Goal: Task Accomplishment & Management: Manage account settings

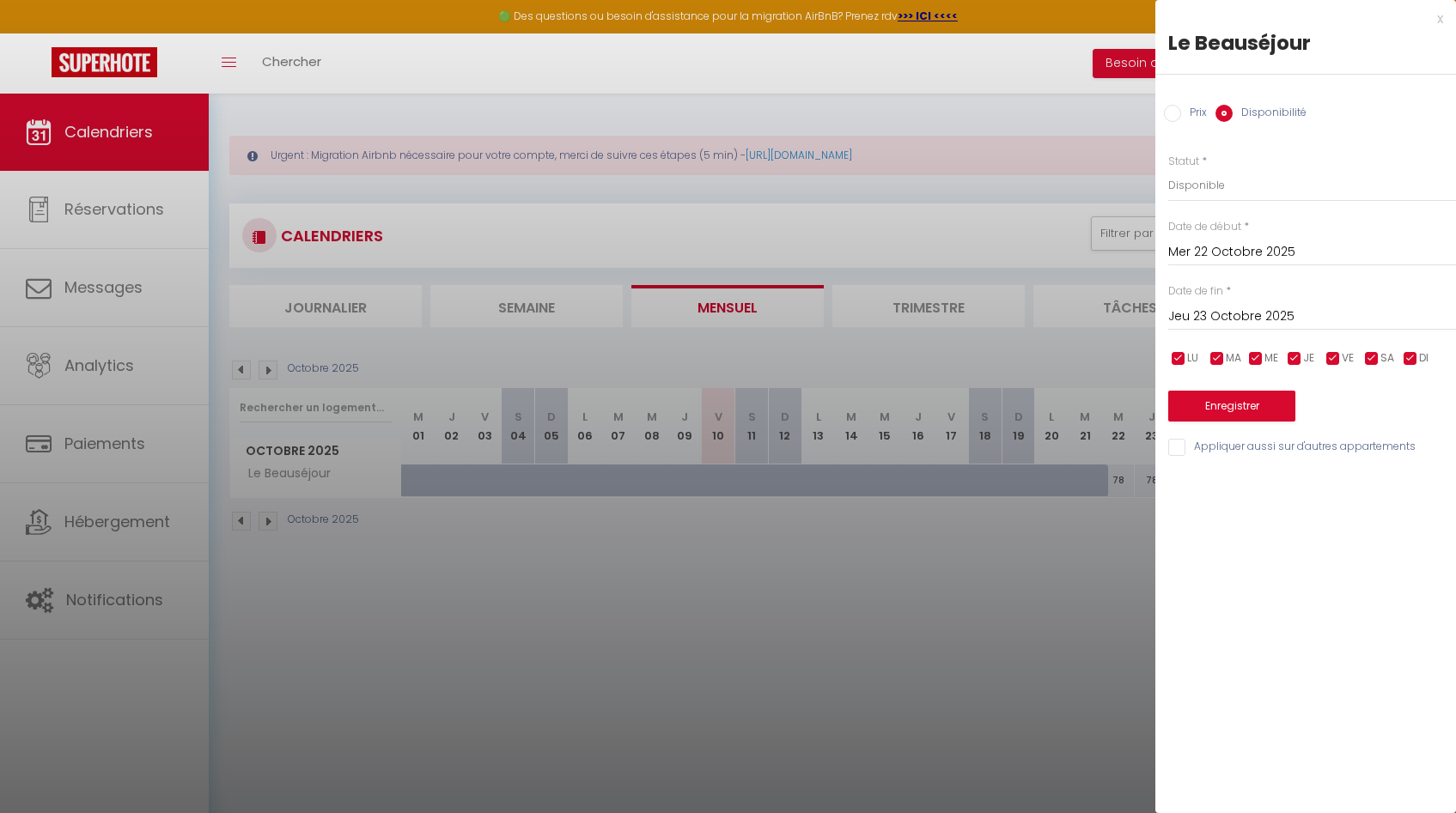
click at [102, 134] on div at bounding box center [728, 406] width 1456 height 813
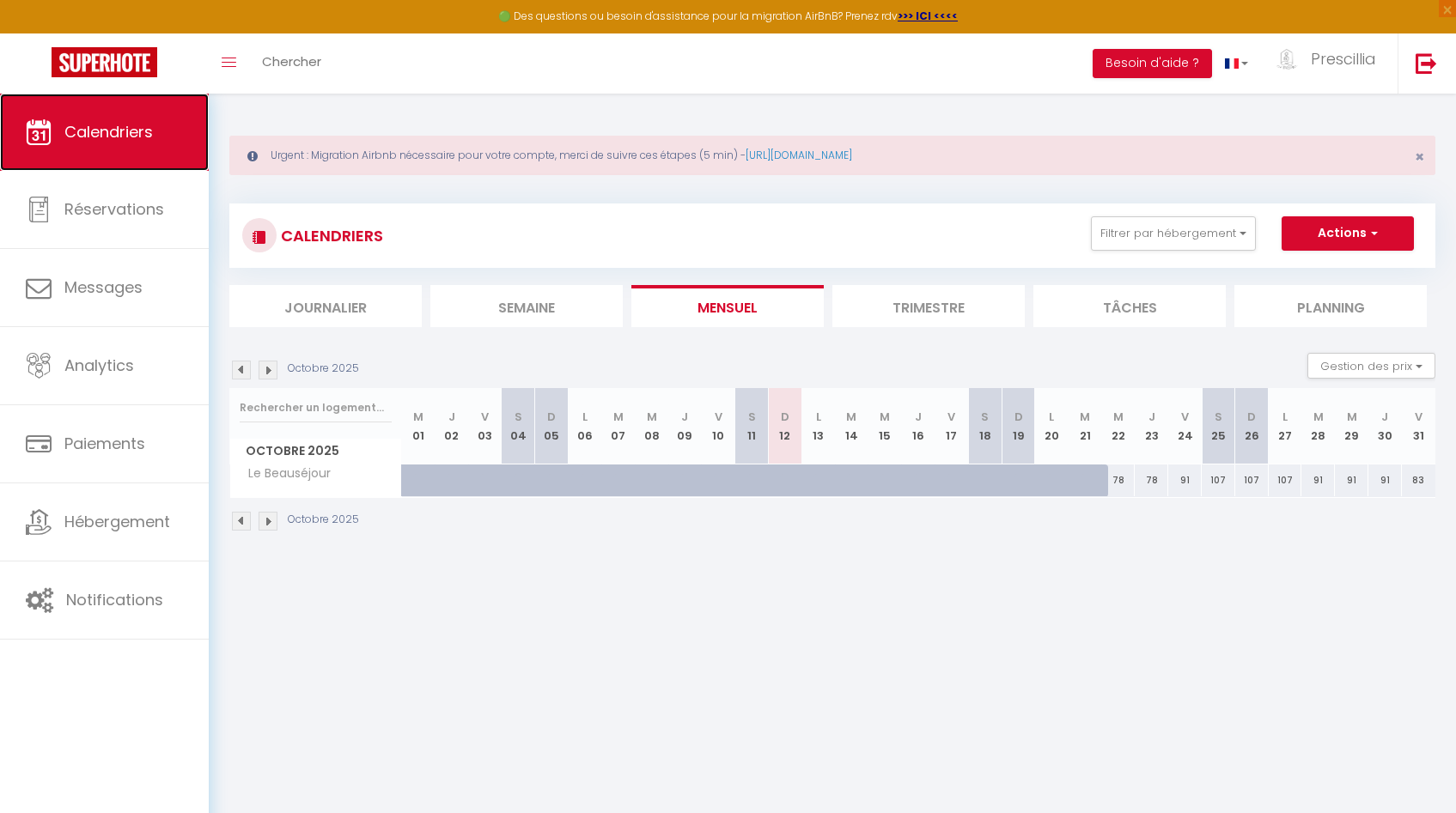
click at [102, 133] on span "Calendriers" at bounding box center [109, 132] width 89 height 22
click at [102, 132] on span "Calendriers" at bounding box center [109, 132] width 89 height 22
click at [1160, 227] on button "Filtrer par hébergement" at bounding box center [1173, 233] width 165 height 35
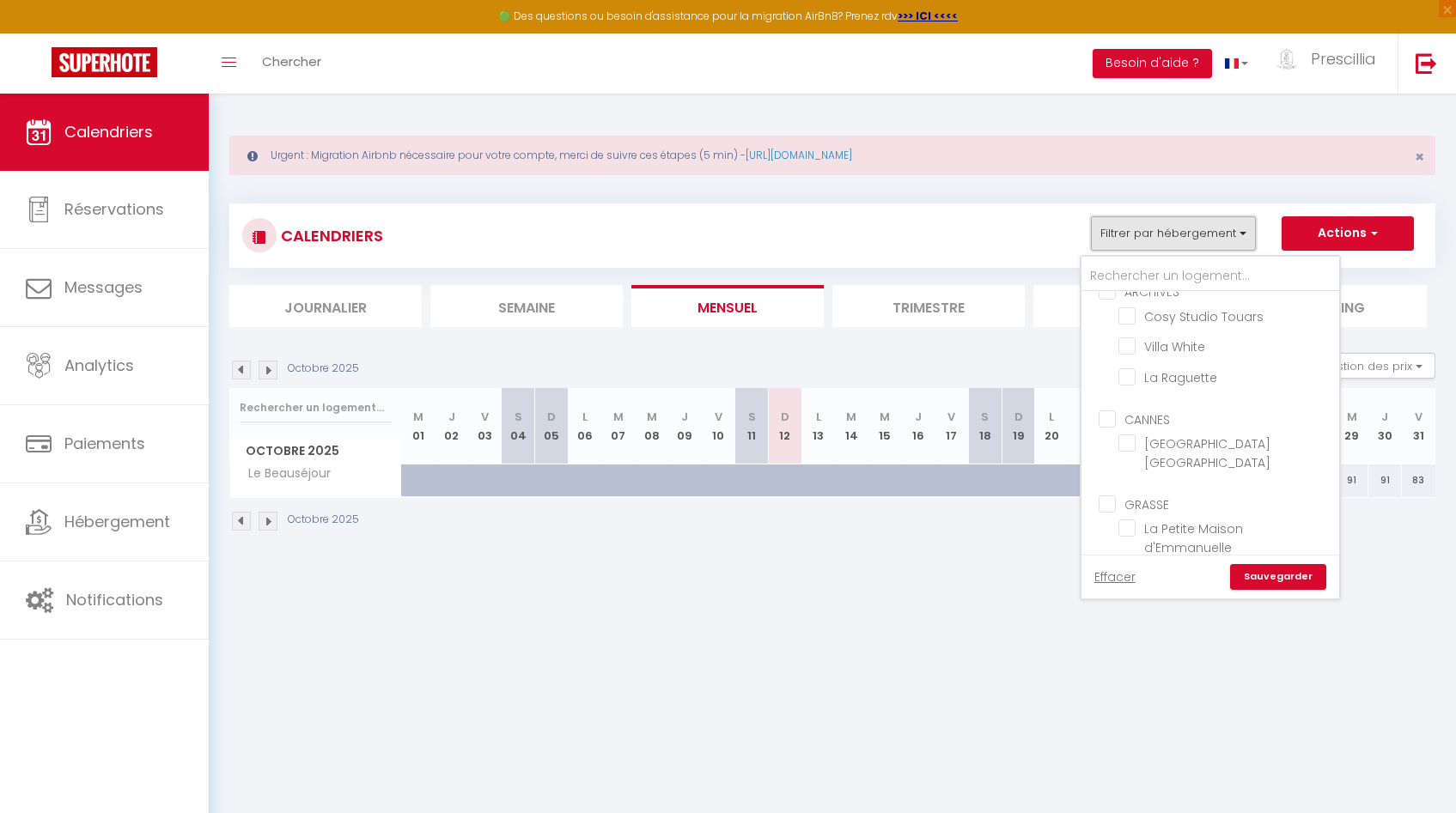
scroll to position [875, 0]
click at [1205, 458] on li "Le Beauséjour" at bounding box center [1231, 473] width 214 height 30
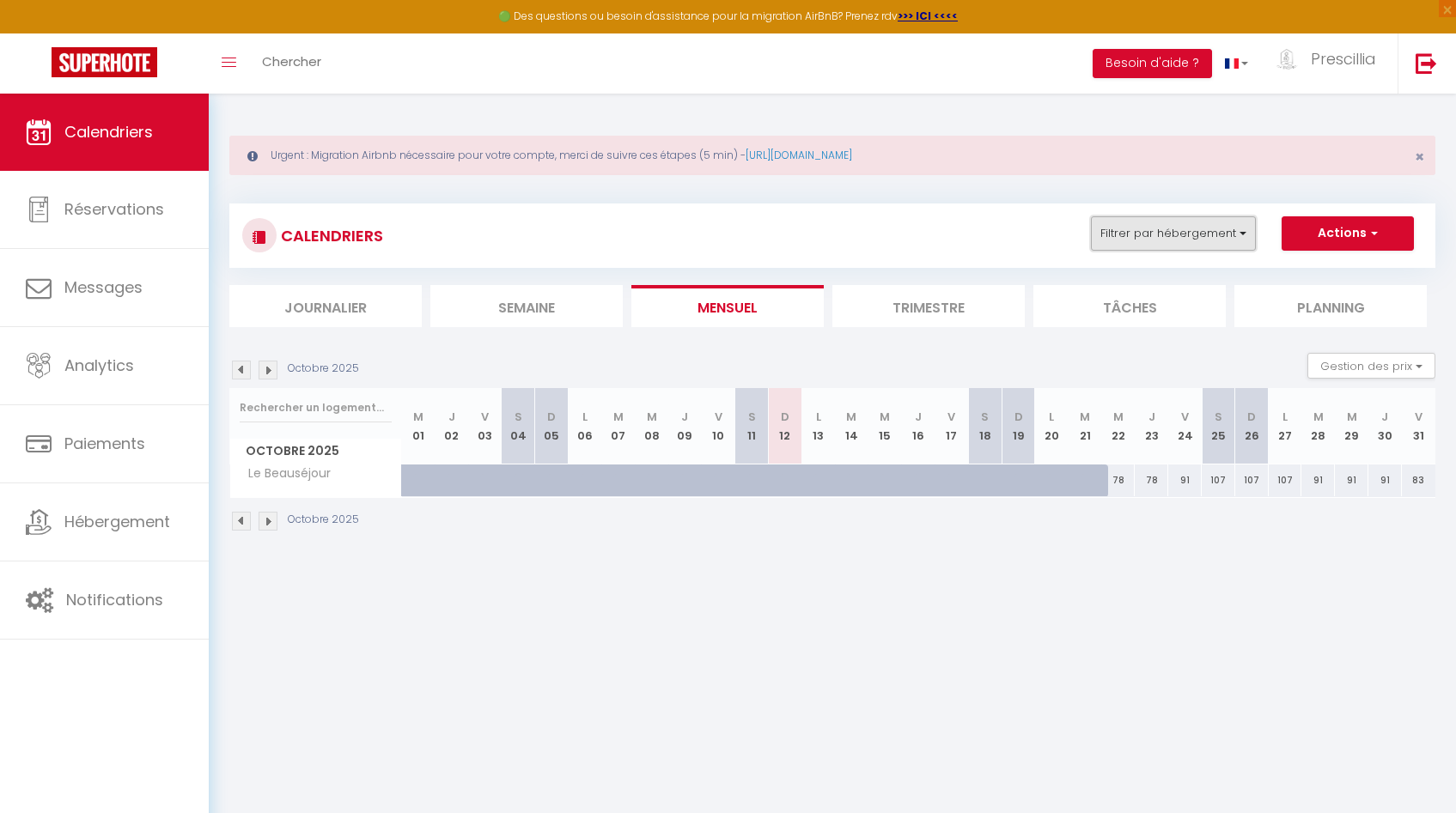
click at [1121, 242] on button "Filtrer par hébergement" at bounding box center [1173, 233] width 165 height 35
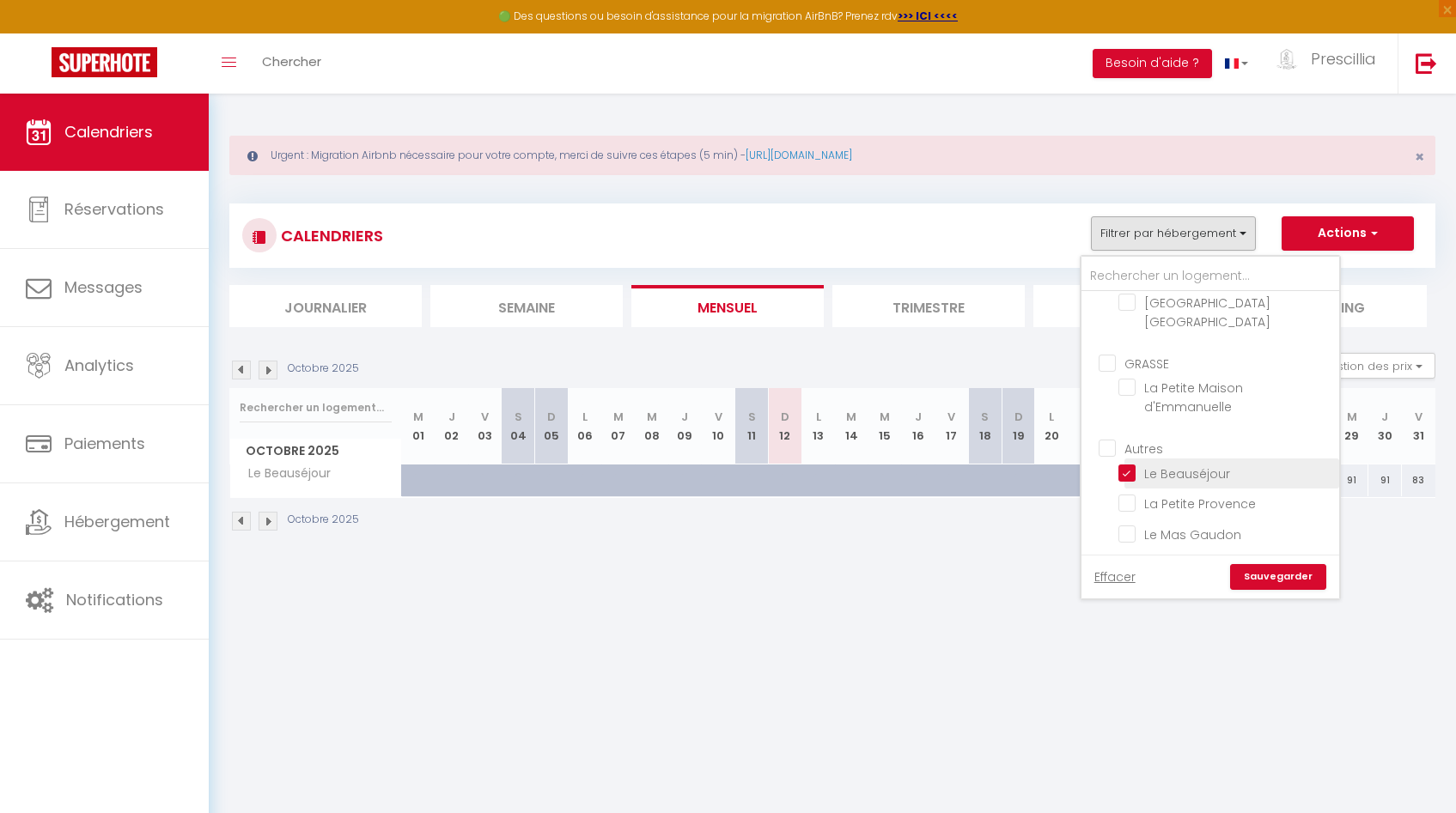
click at [1133, 463] on input "Le Beauséjour" at bounding box center [1225, 471] width 214 height 17
checkbox input "false"
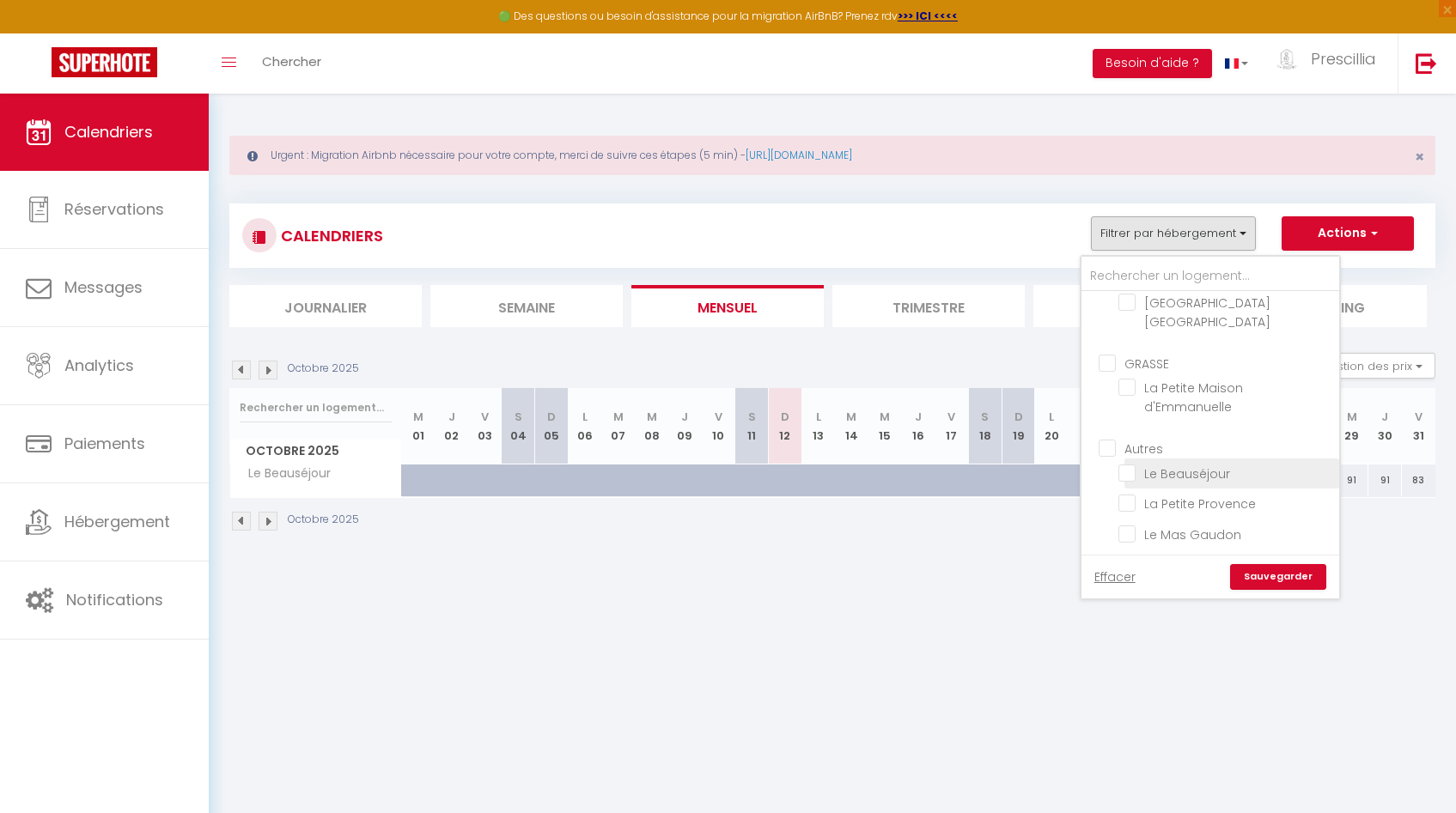
checkbox input "false"
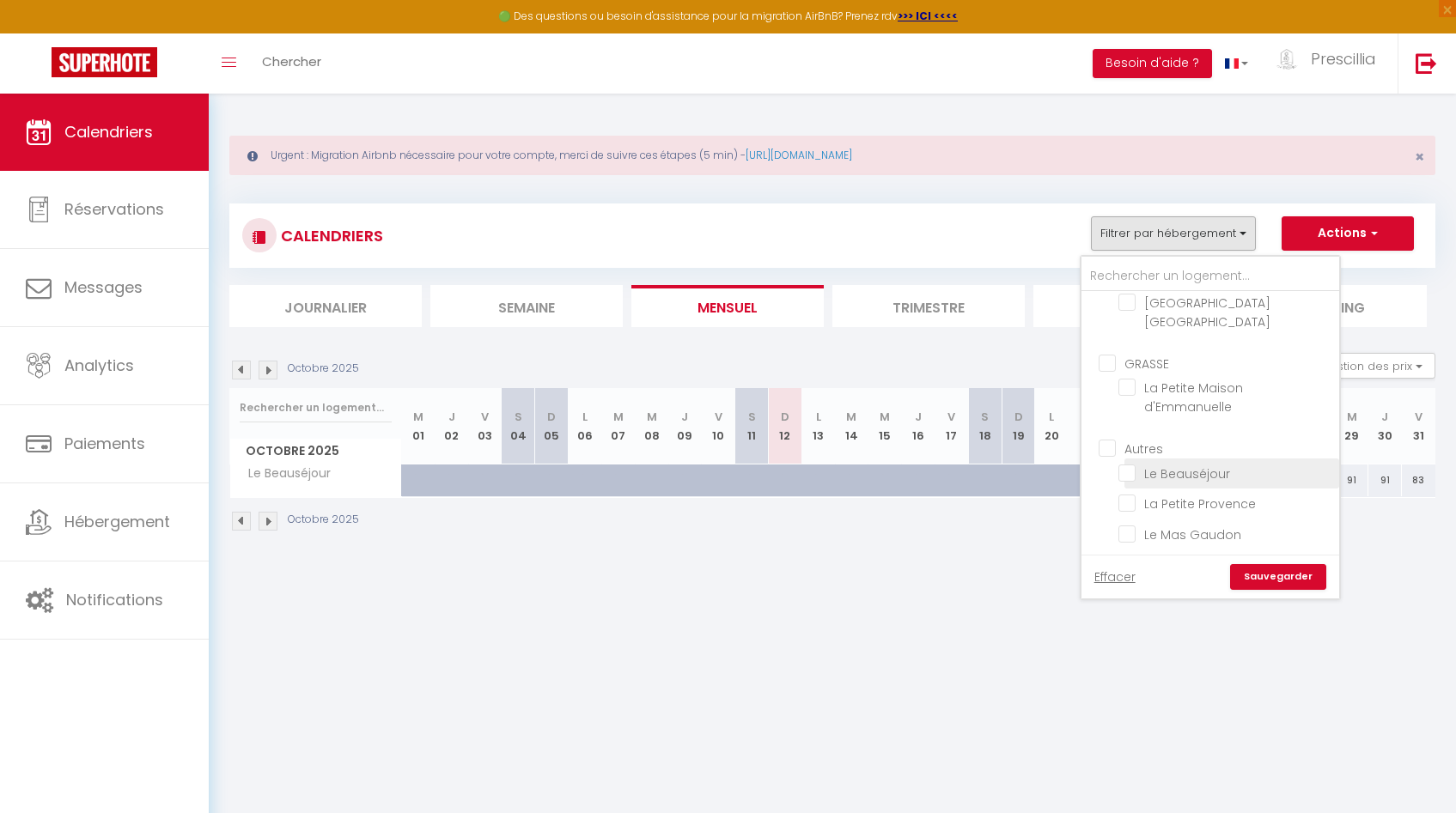
checkbox input "false"
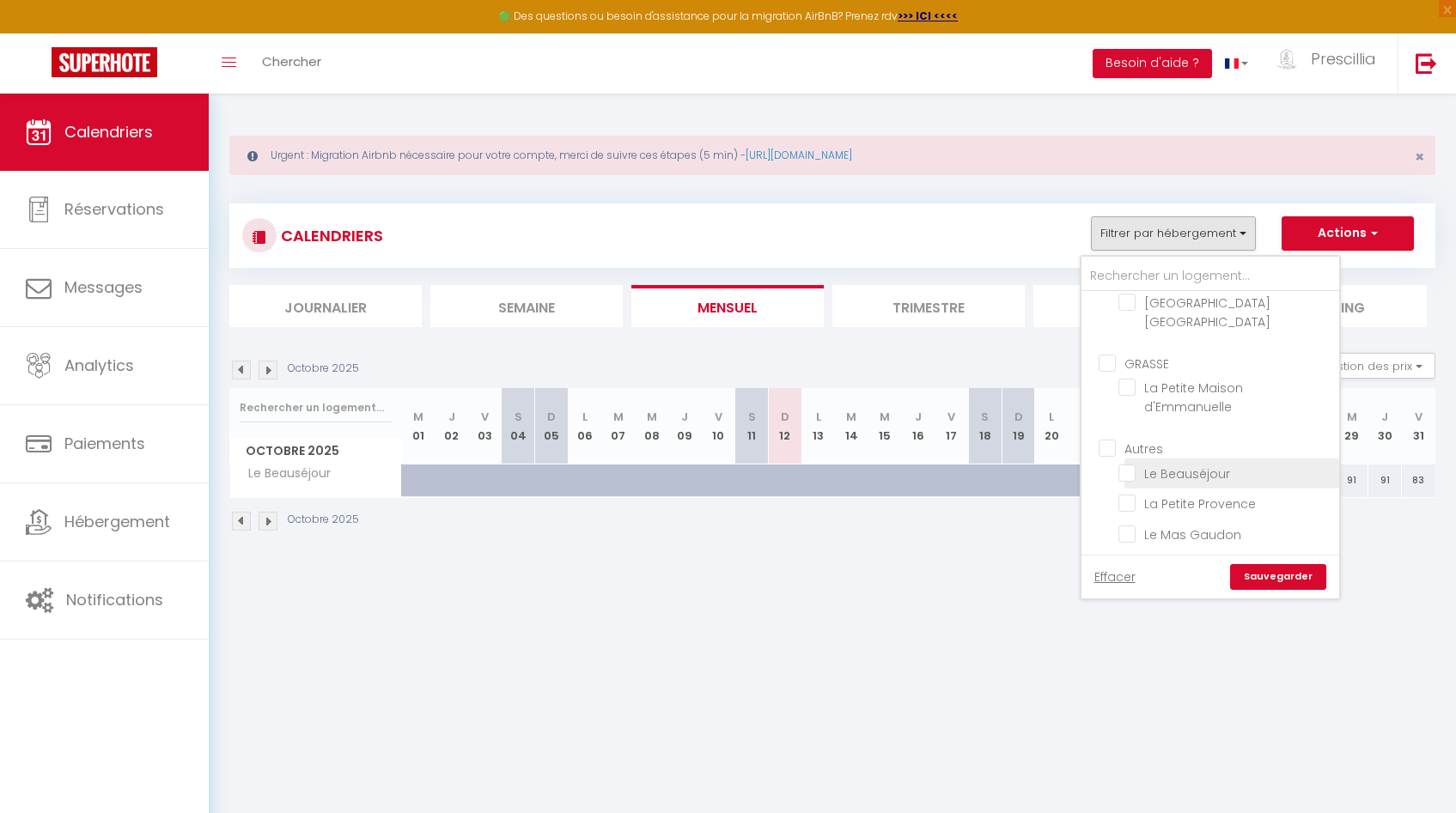
checkbox input "false"
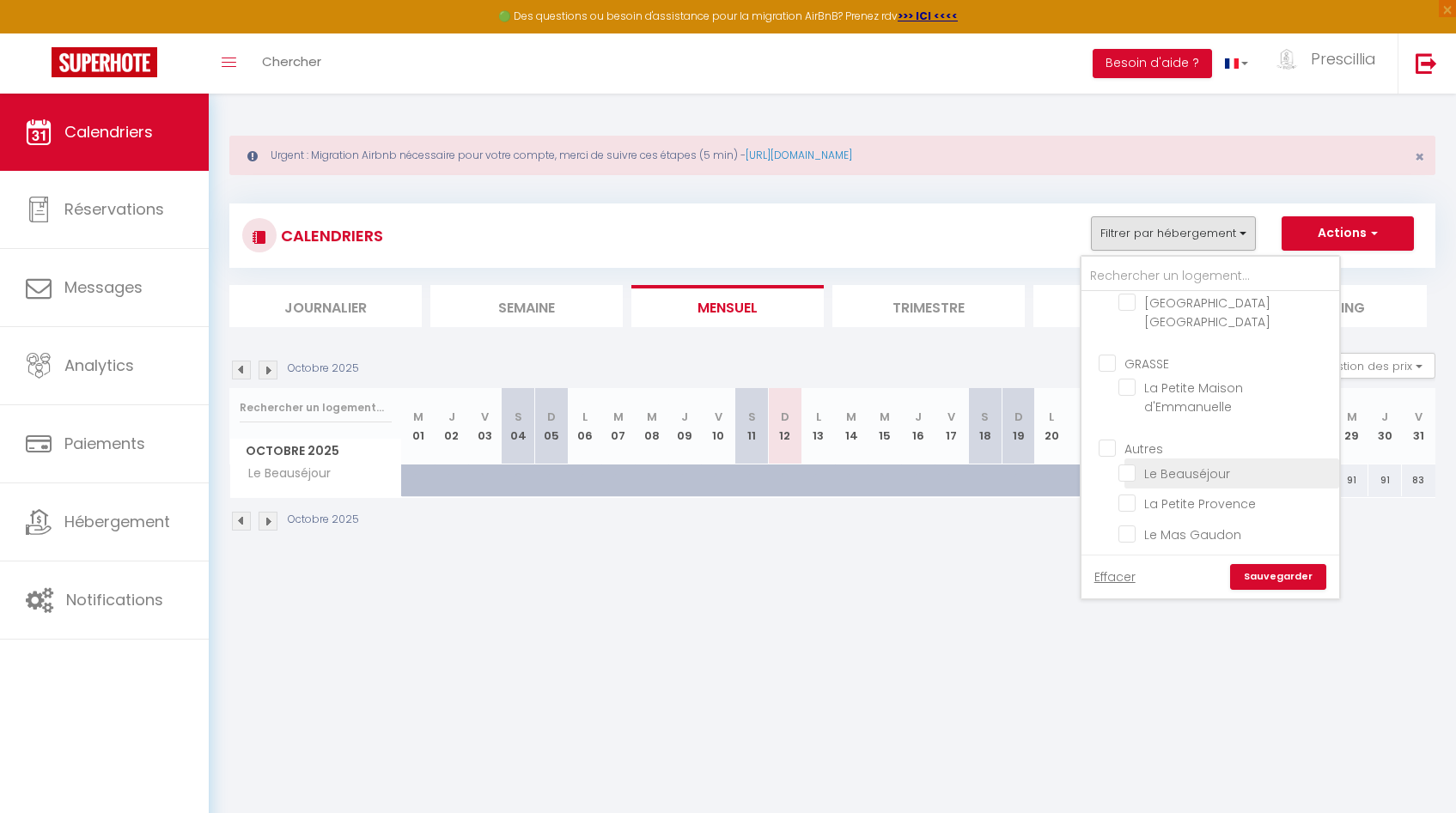
checkbox input "false"
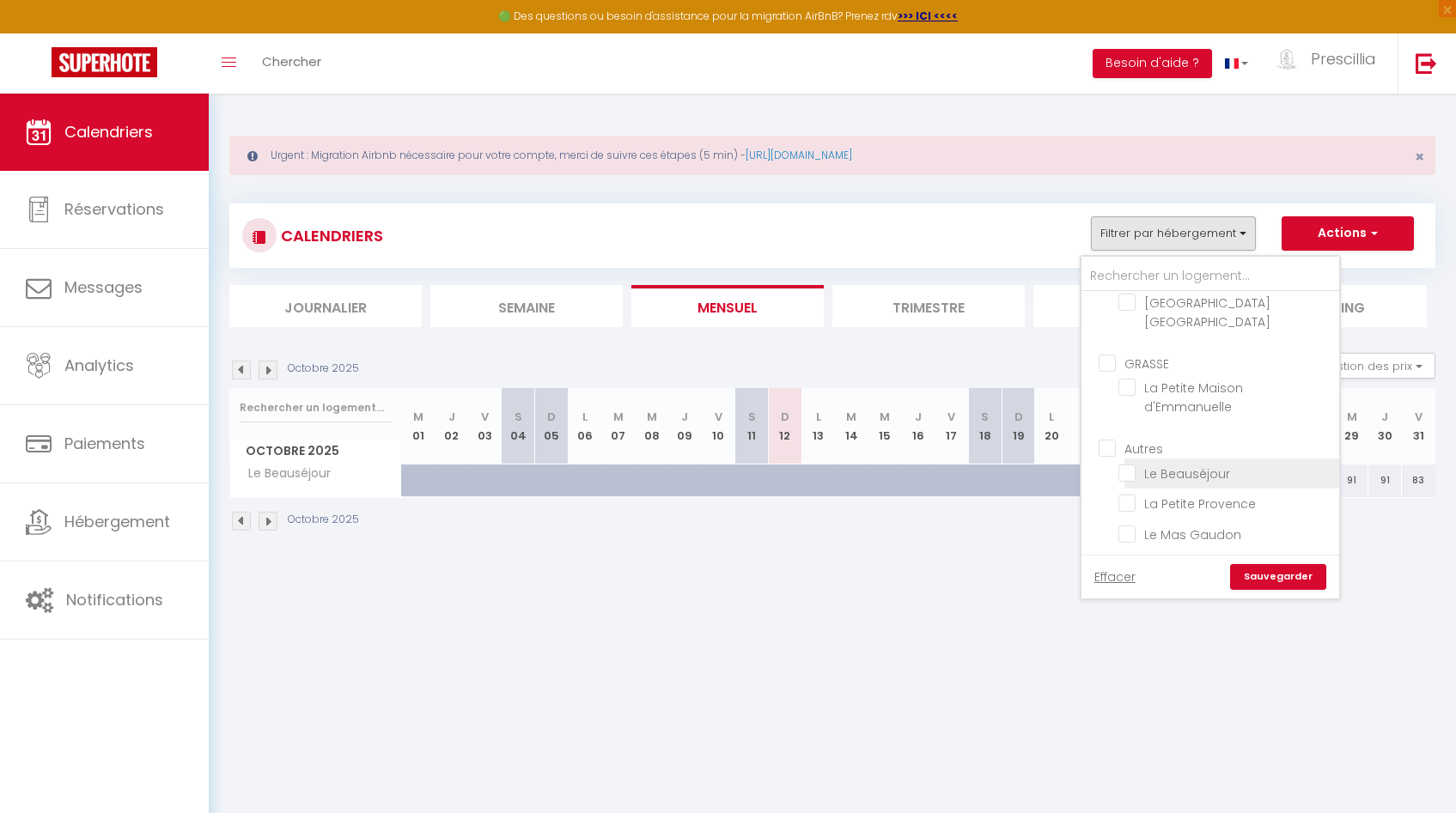
checkbox input "false"
click at [1272, 584] on link "Sauvegarder" at bounding box center [1277, 577] width 96 height 26
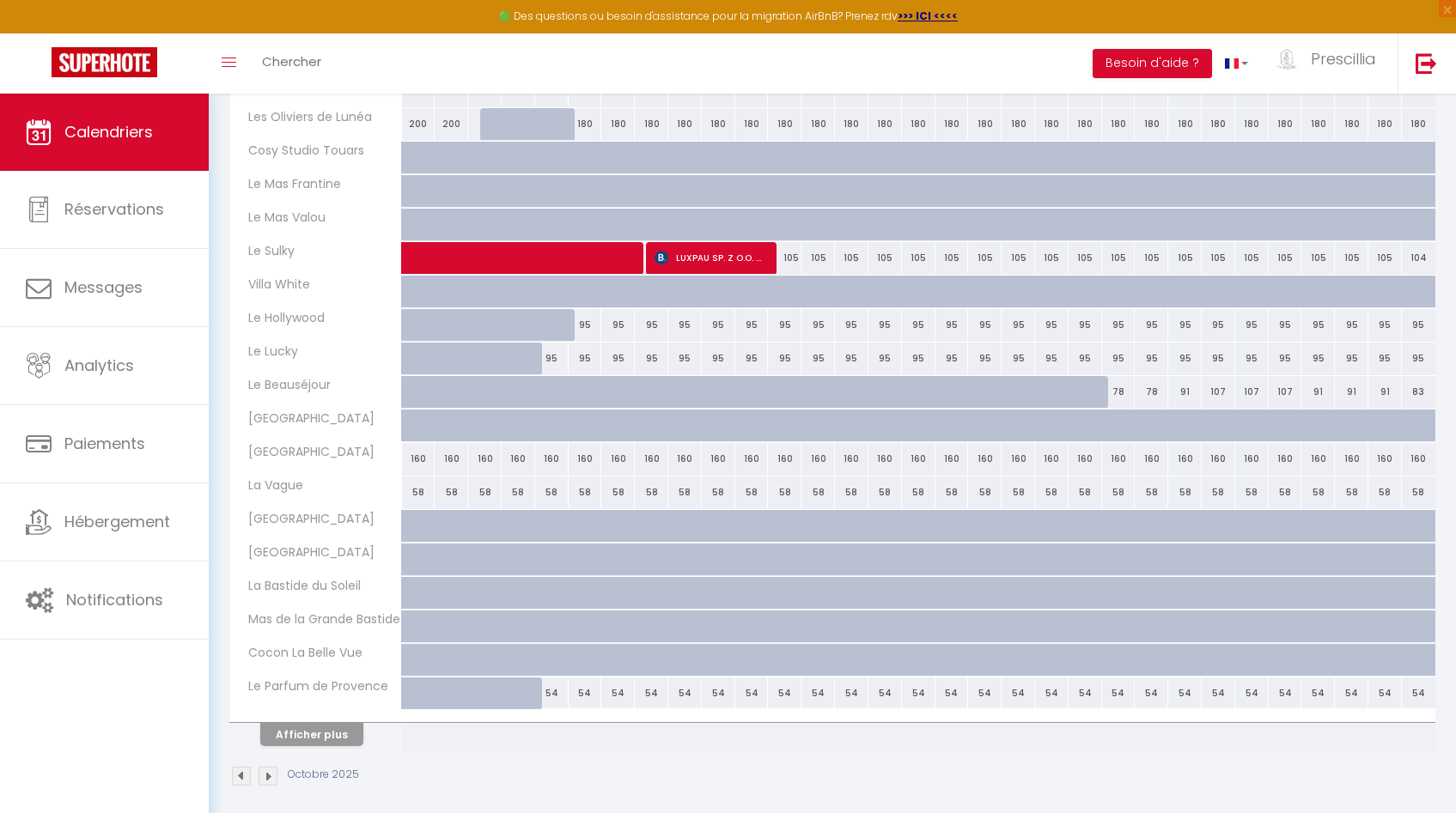
scroll to position [434, 0]
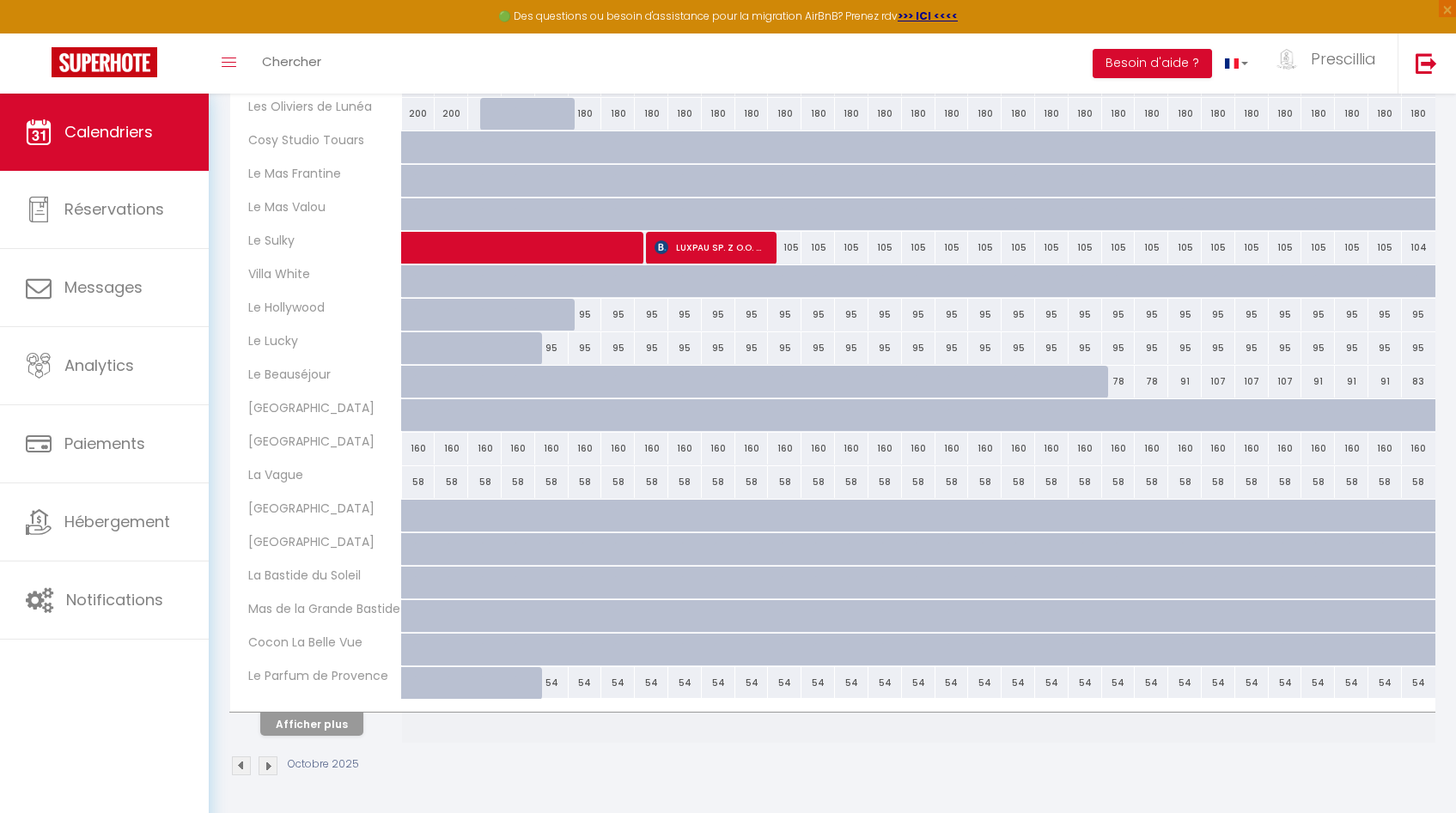
click at [553, 683] on div "54" at bounding box center [552, 683] width 34 height 32
select select "1"
type input "Dim 05 Octobre 2025"
type input "Lun 06 Octobre 2025"
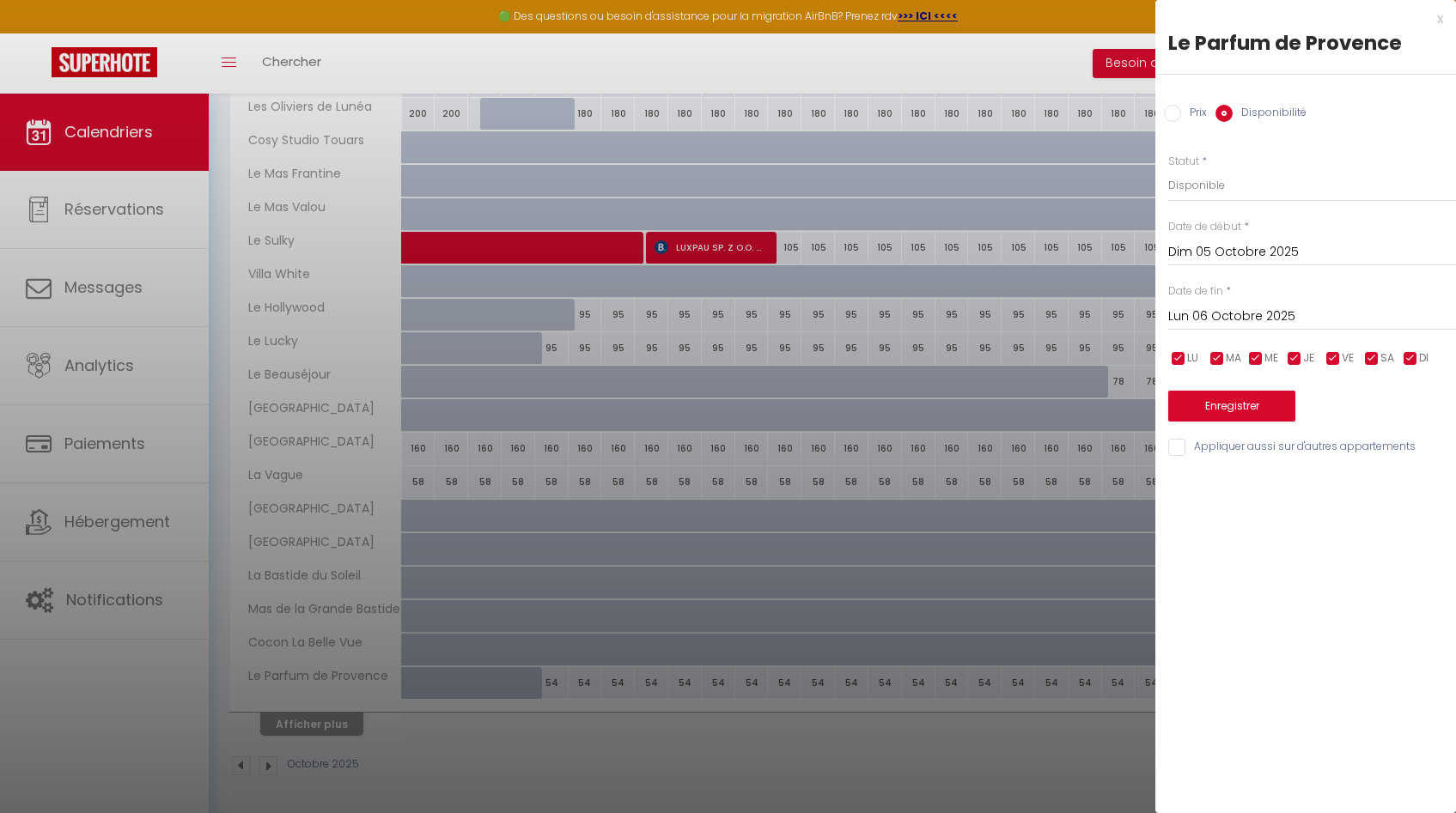
click at [510, 766] on div at bounding box center [728, 406] width 1456 height 813
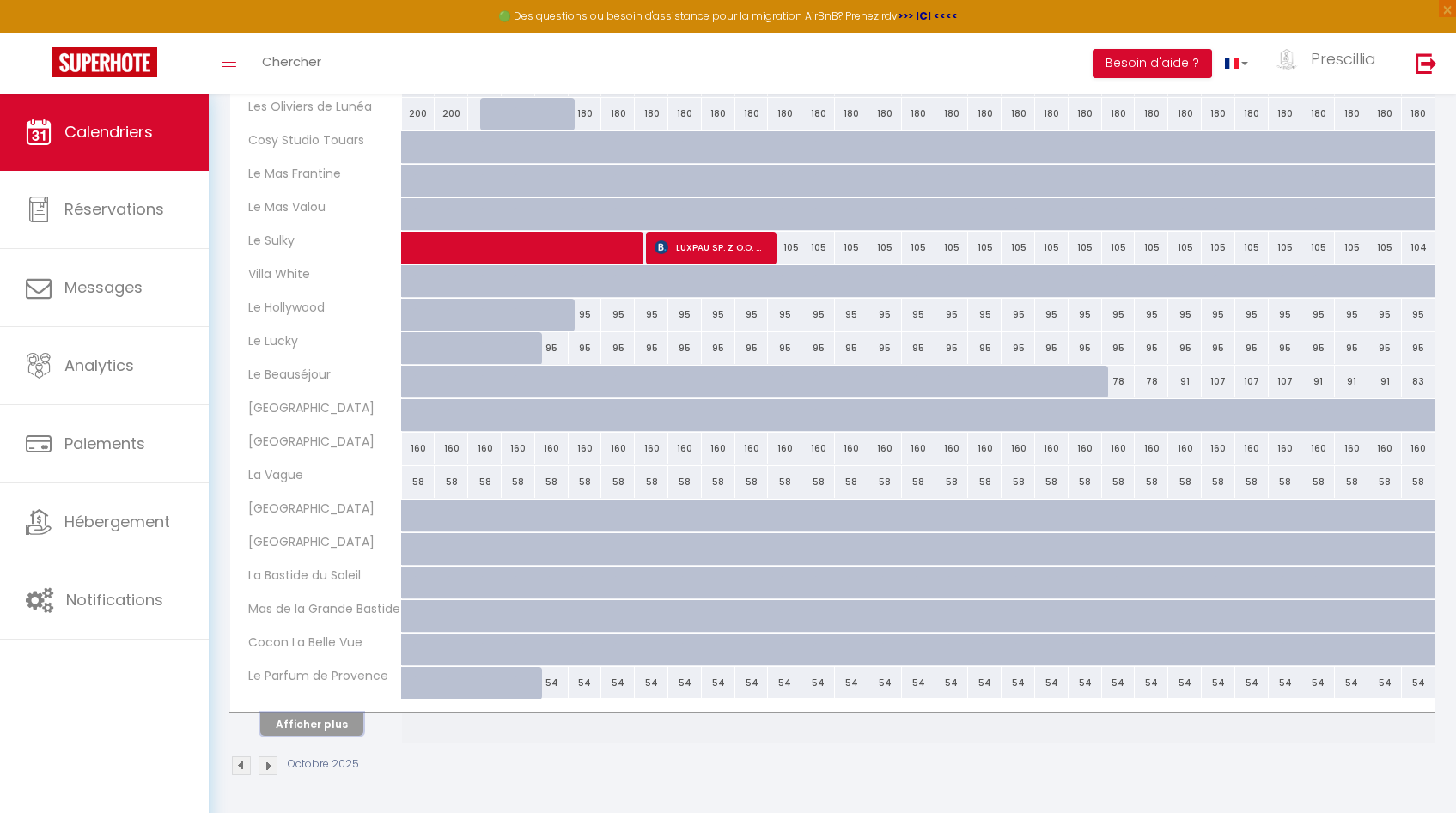
click at [329, 723] on button "Afficher plus" at bounding box center [311, 724] width 103 height 23
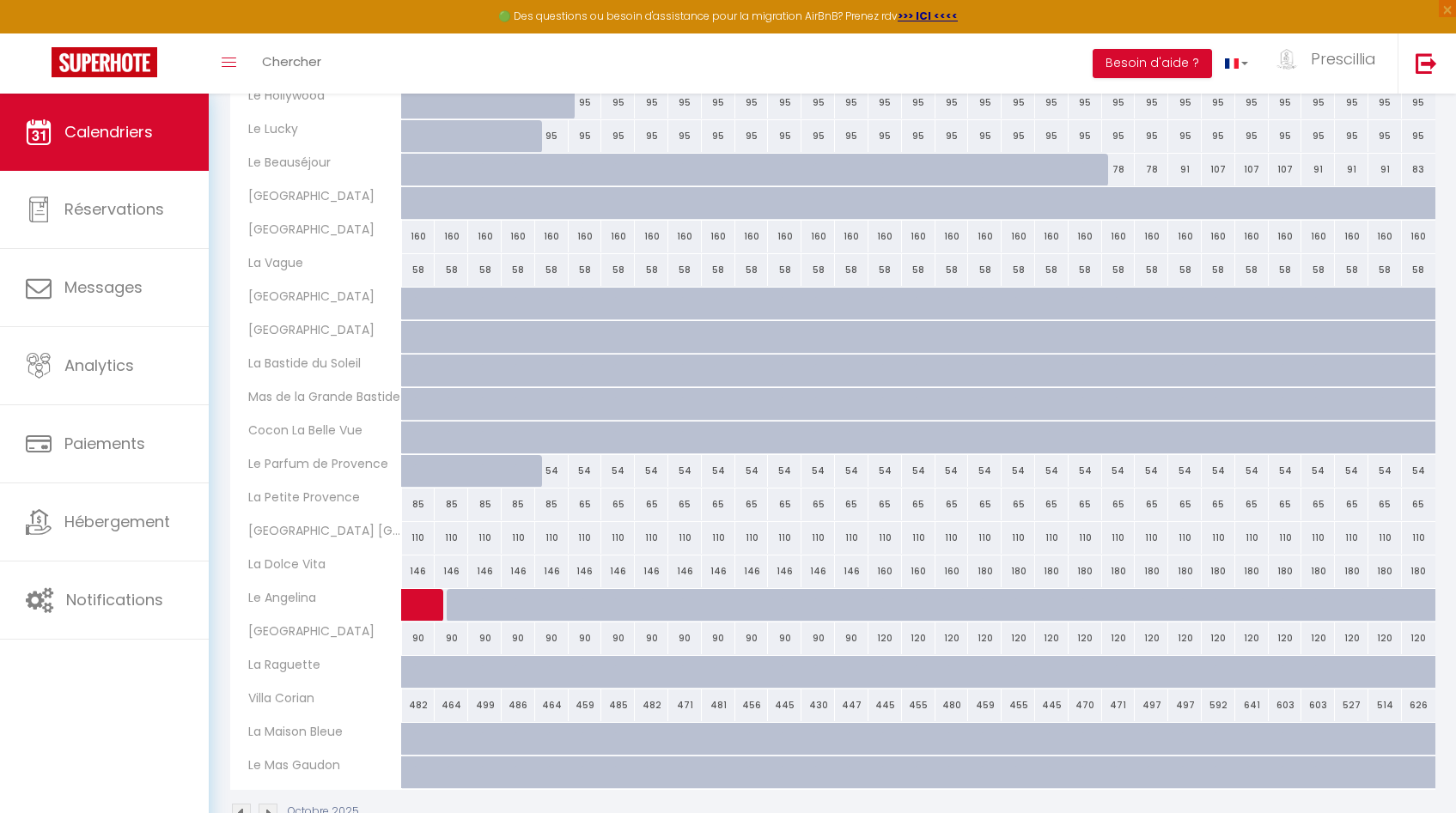
scroll to position [693, 0]
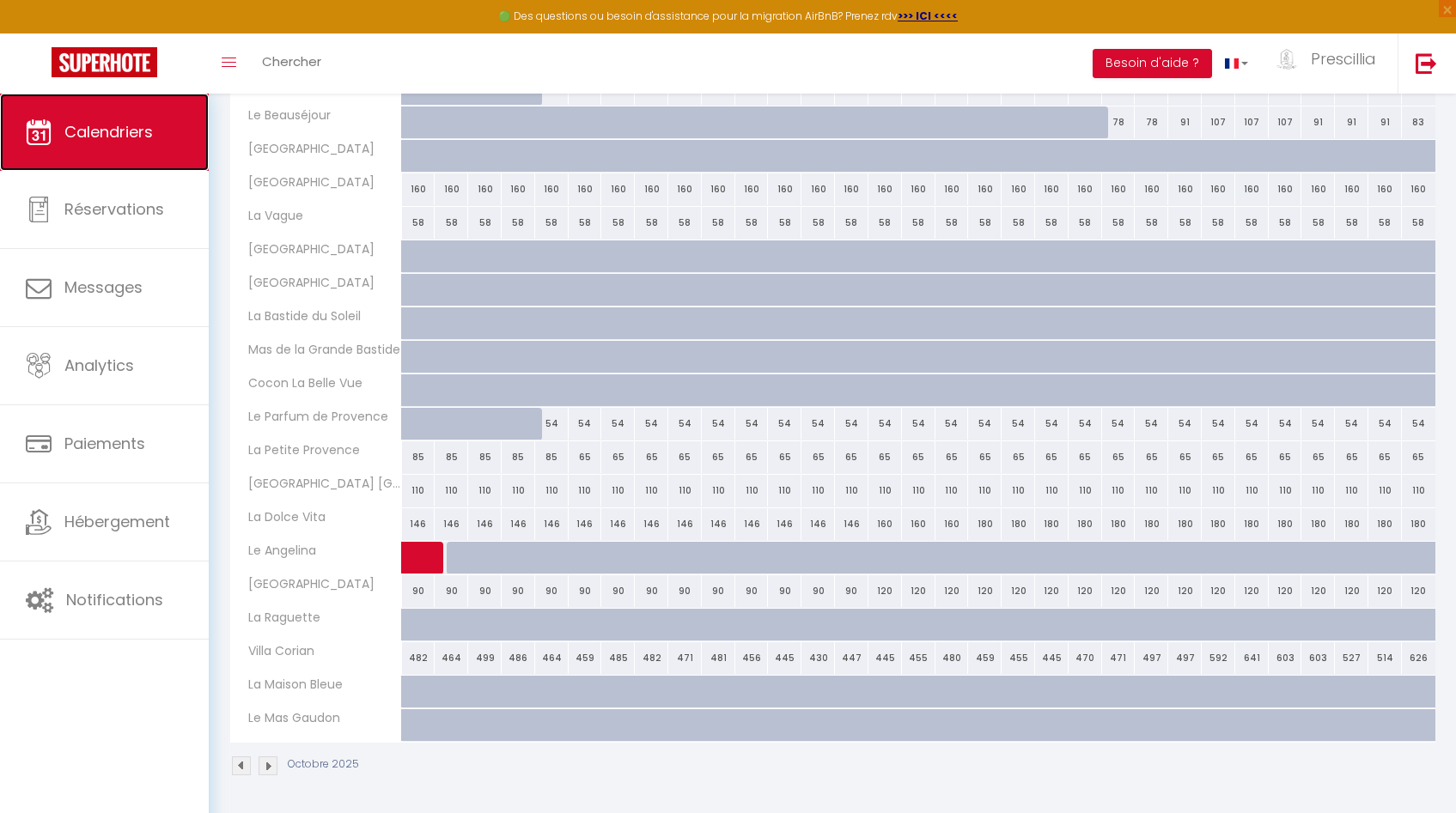
click at [93, 148] on link "Calendriers" at bounding box center [104, 132] width 208 height 77
